Goal: Information Seeking & Learning: Learn about a topic

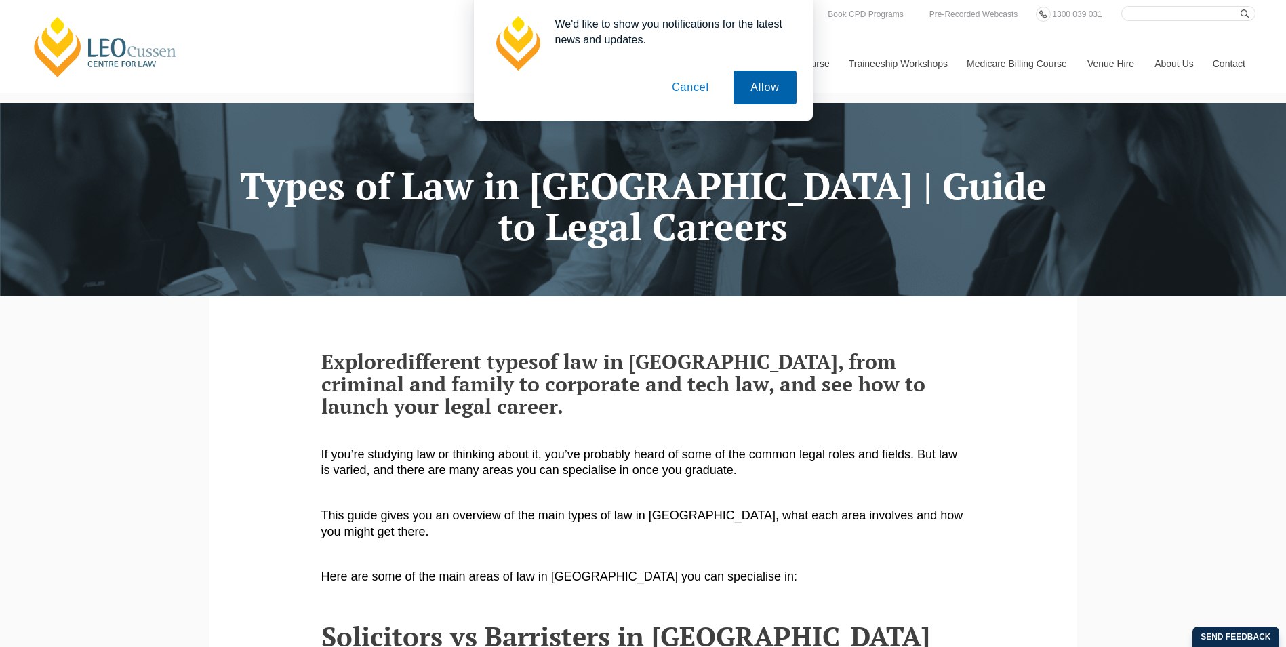
click at [772, 92] on button "Allow" at bounding box center [765, 88] width 62 height 34
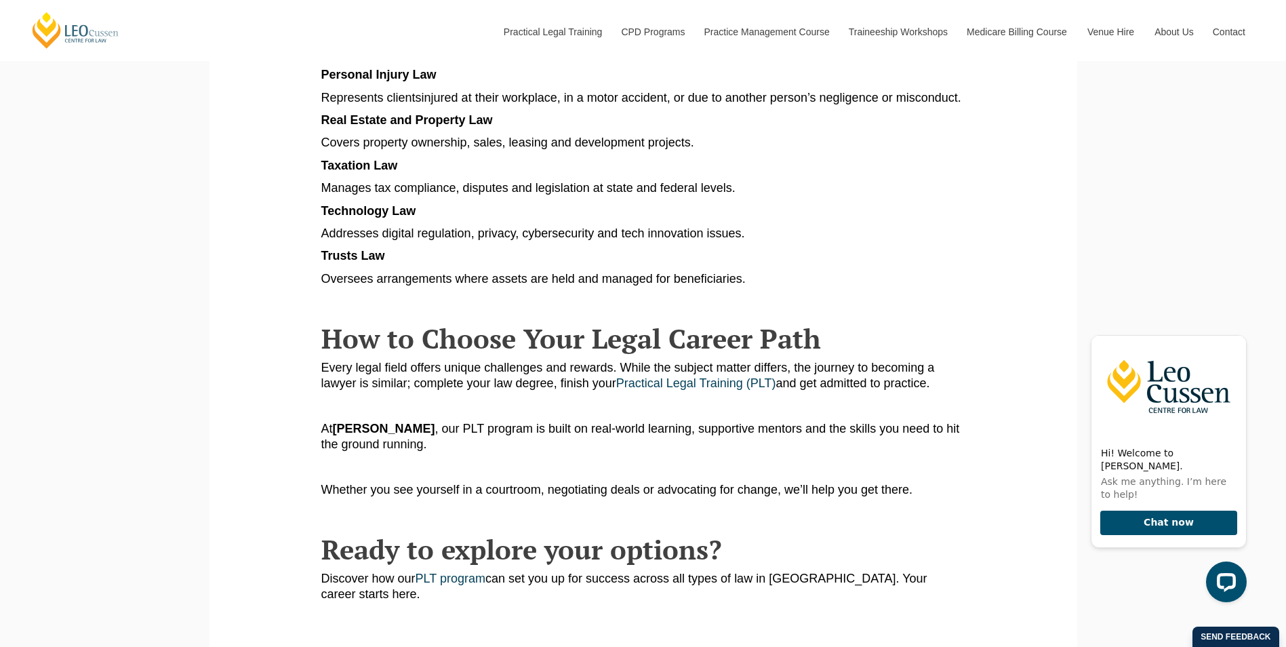
scroll to position [1356, 0]
